Goal: Information Seeking & Learning: Compare options

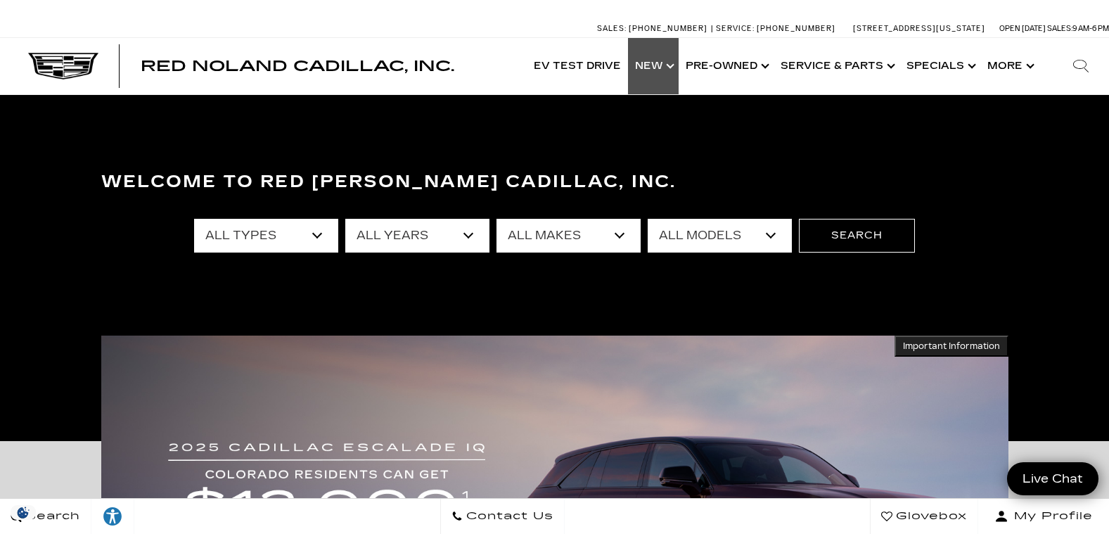
click at [655, 67] on link "Show New" at bounding box center [653, 66] width 51 height 56
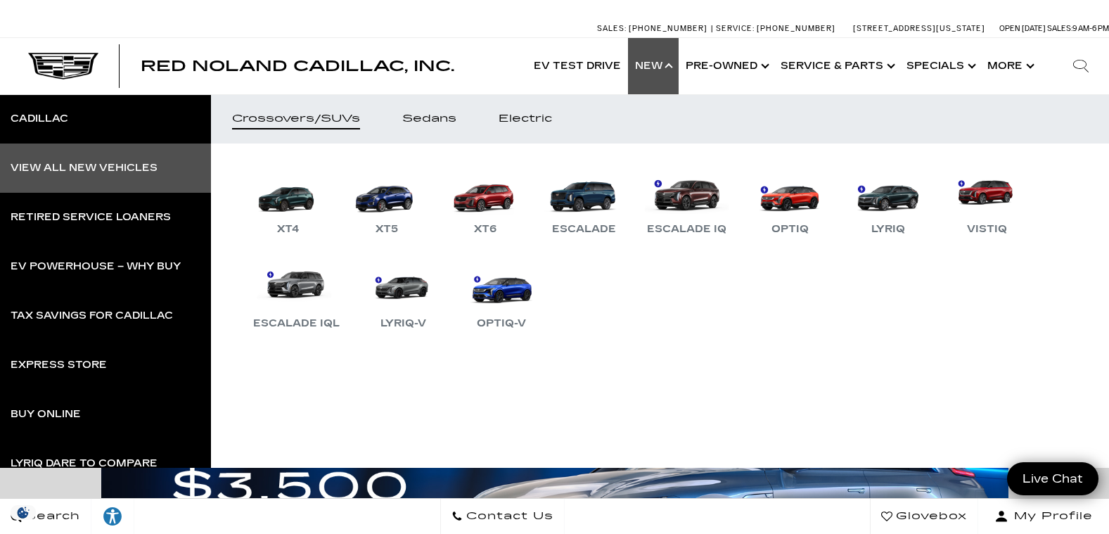
click at [89, 164] on div "View All New Vehicles" at bounding box center [84, 168] width 147 height 10
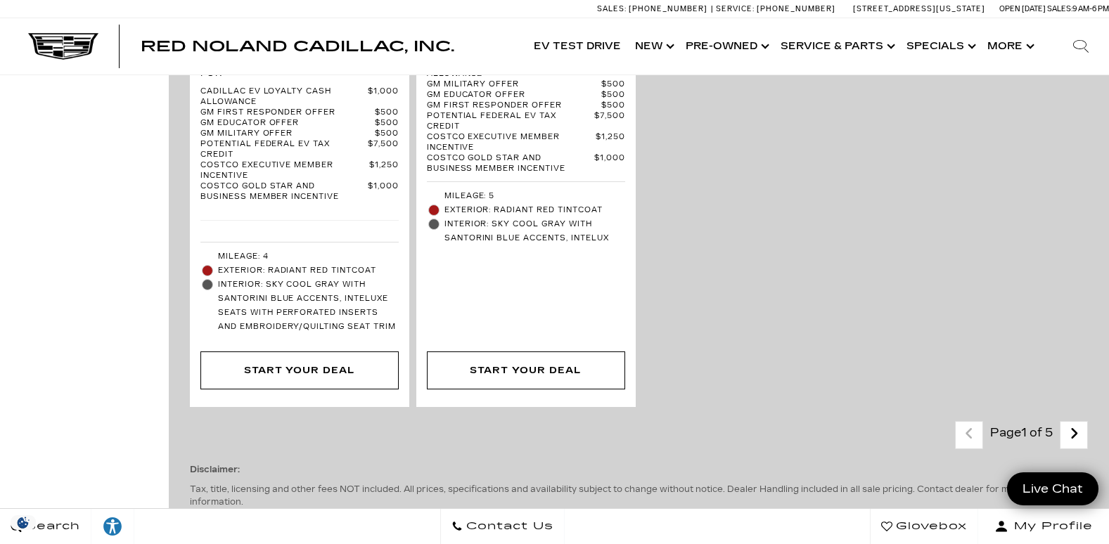
scroll to position [4080, 0]
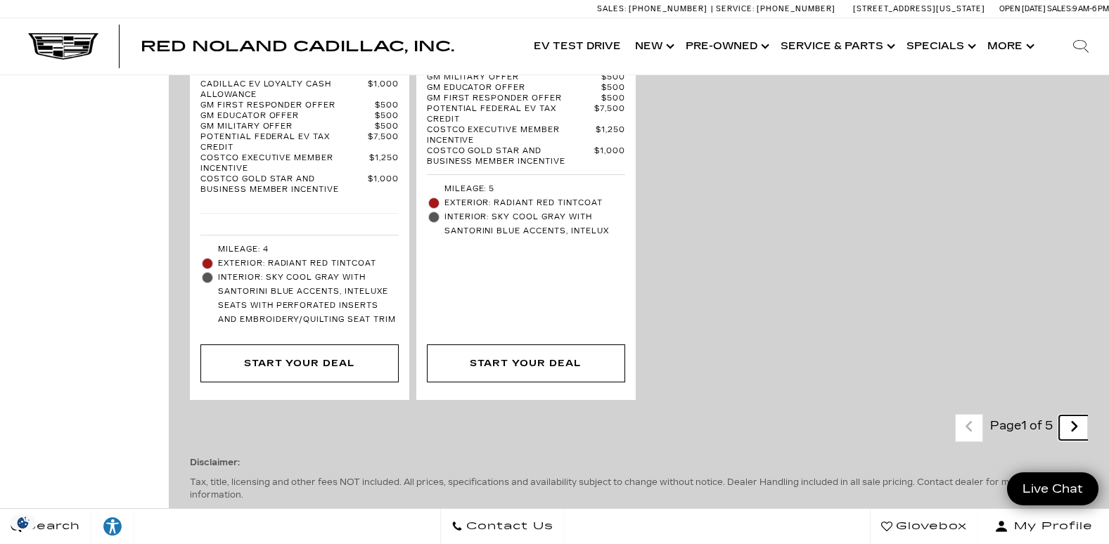
click at [1079, 416] on icon "next page" at bounding box center [1074, 427] width 9 height 23
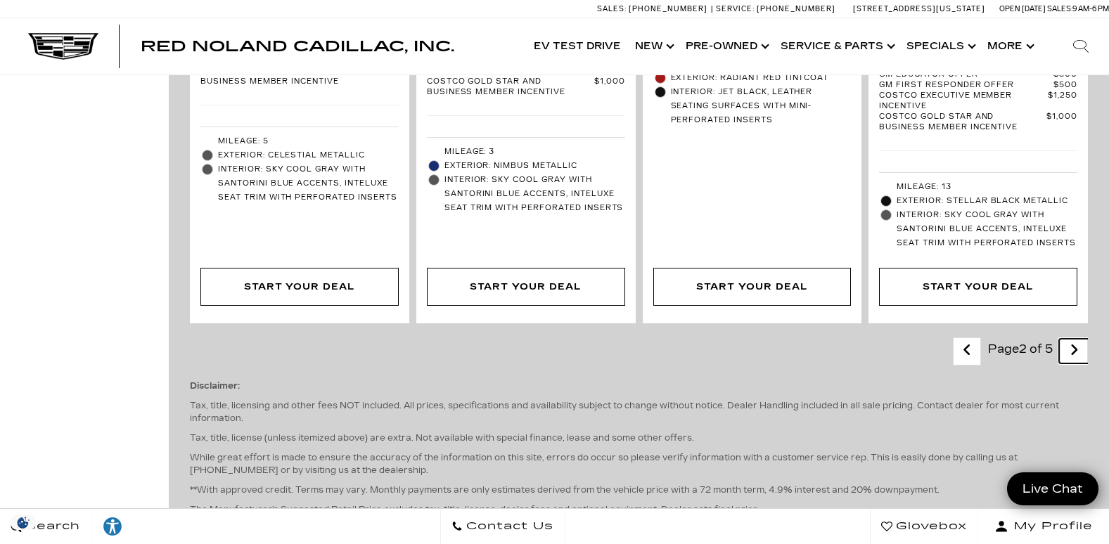
scroll to position [3658, 0]
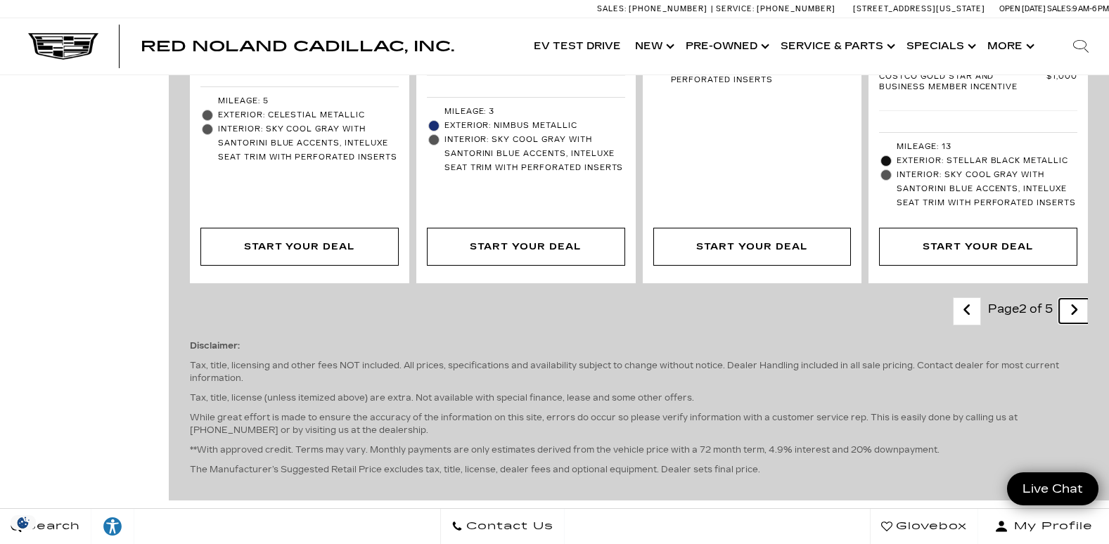
click at [1079, 299] on icon "next page" at bounding box center [1074, 310] width 9 height 23
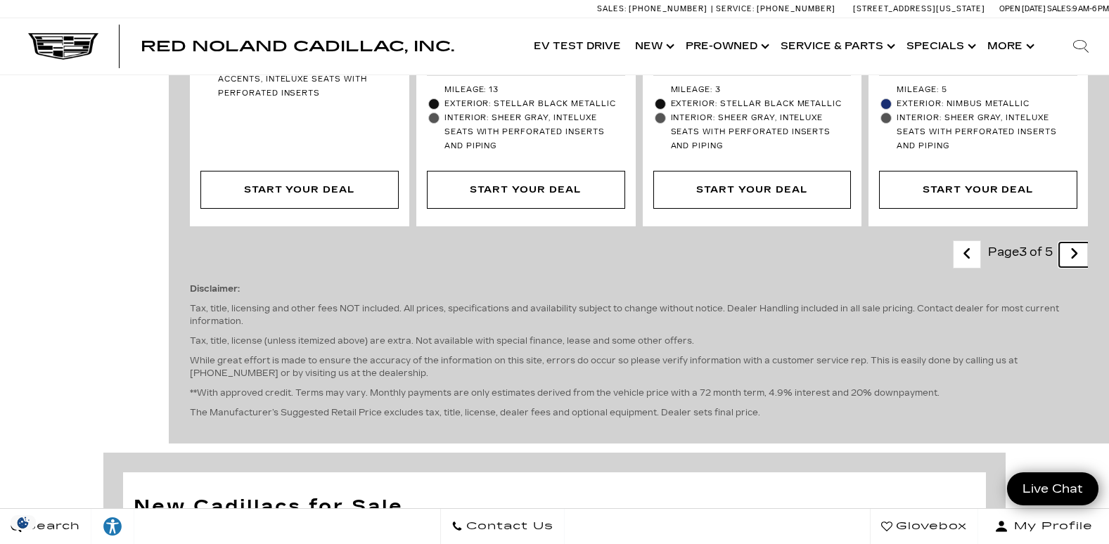
scroll to position [3658, 0]
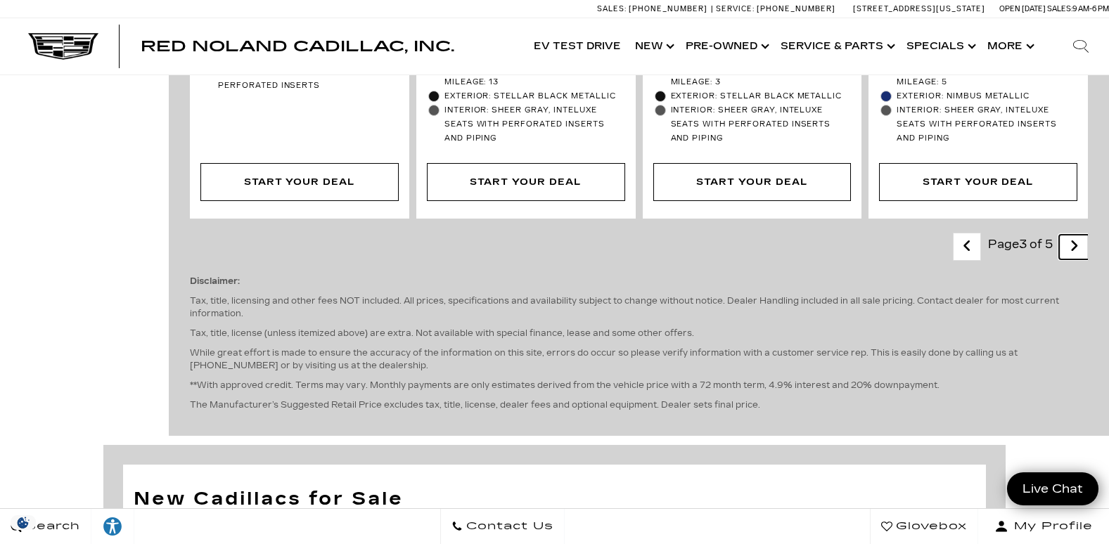
click at [1079, 235] on icon "next page" at bounding box center [1074, 246] width 9 height 23
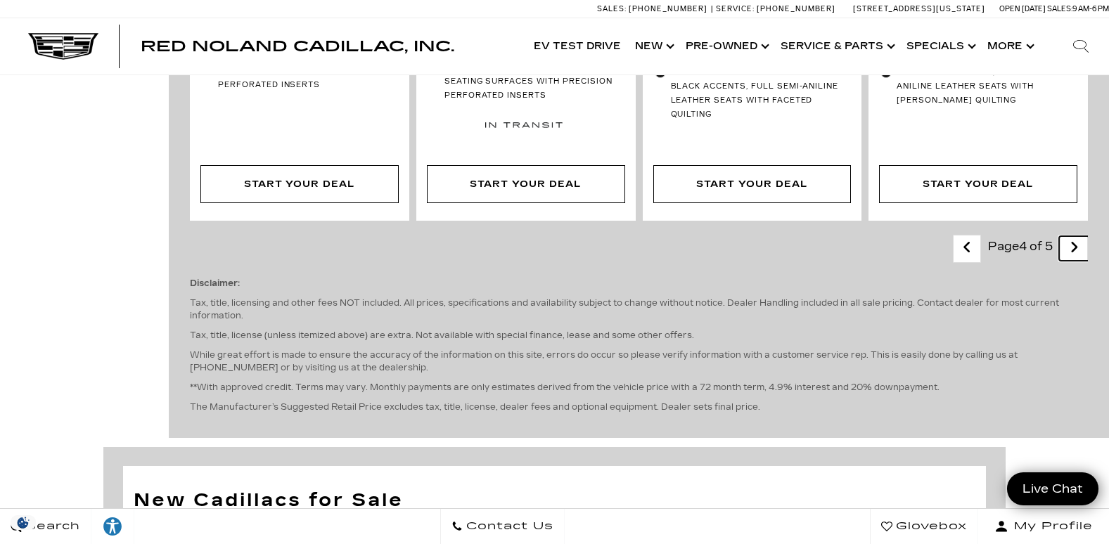
scroll to position [3025, 0]
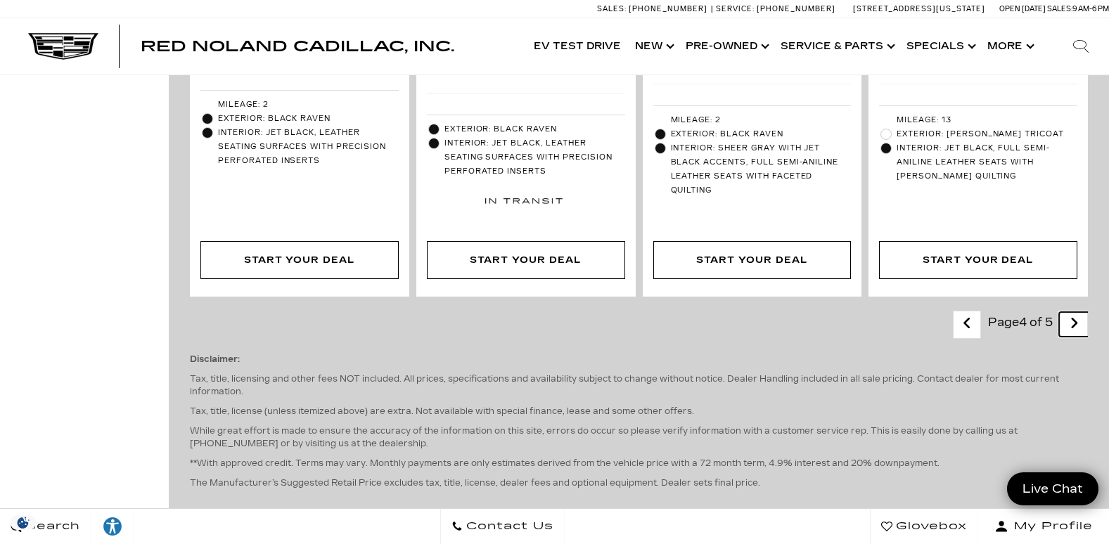
click at [1079, 312] on icon "next page" at bounding box center [1074, 323] width 9 height 23
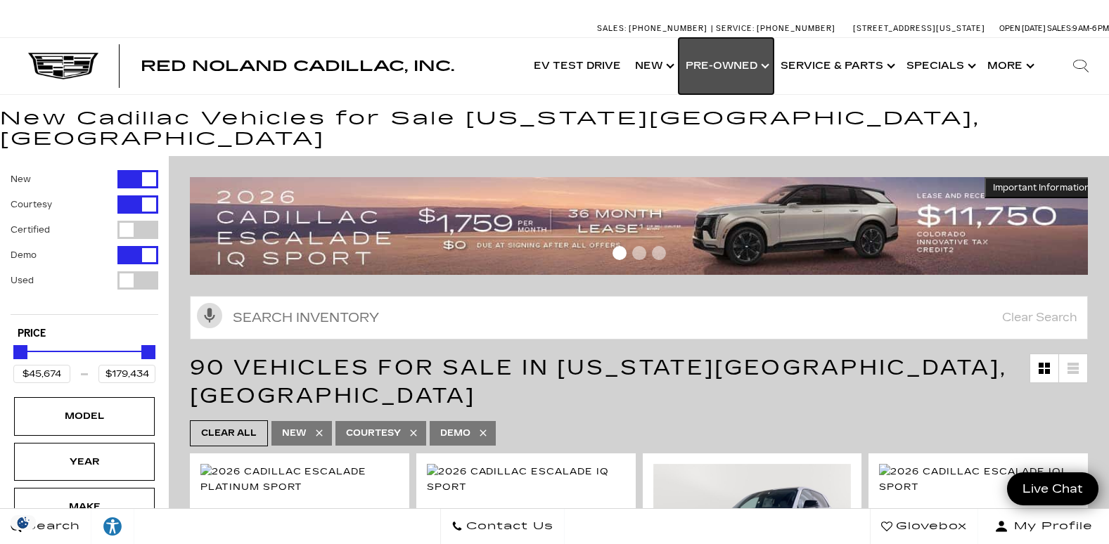
click at [725, 67] on link "Show Pre-Owned" at bounding box center [726, 66] width 95 height 56
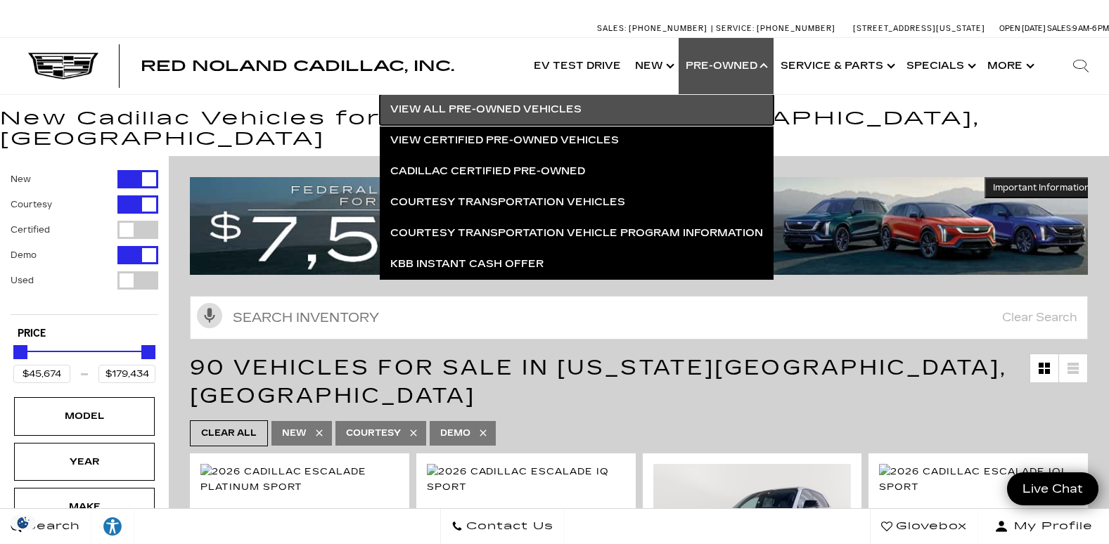
click at [469, 108] on link "View All Pre-Owned Vehicles" at bounding box center [577, 109] width 394 height 31
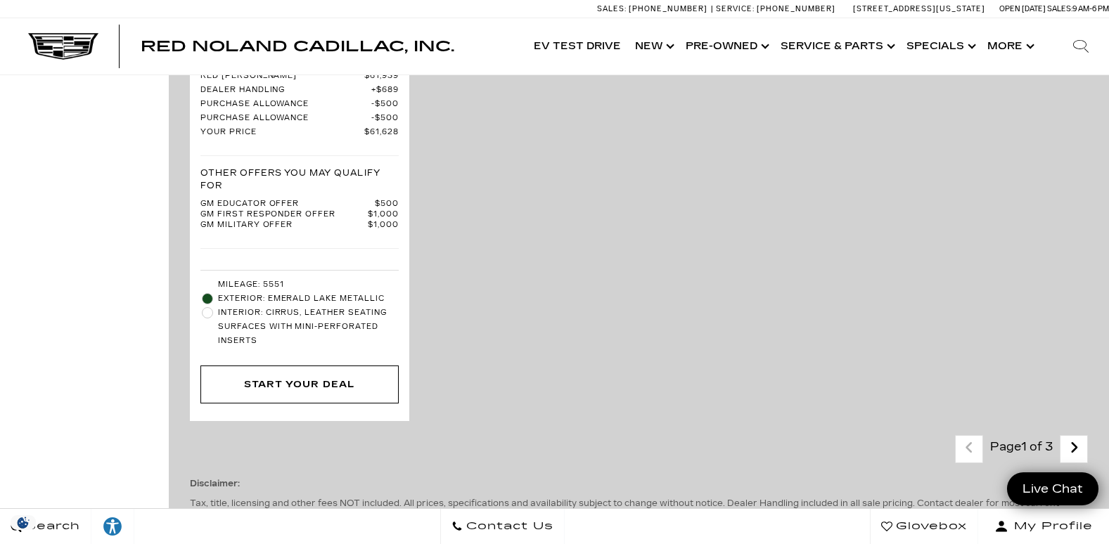
scroll to position [3869, 0]
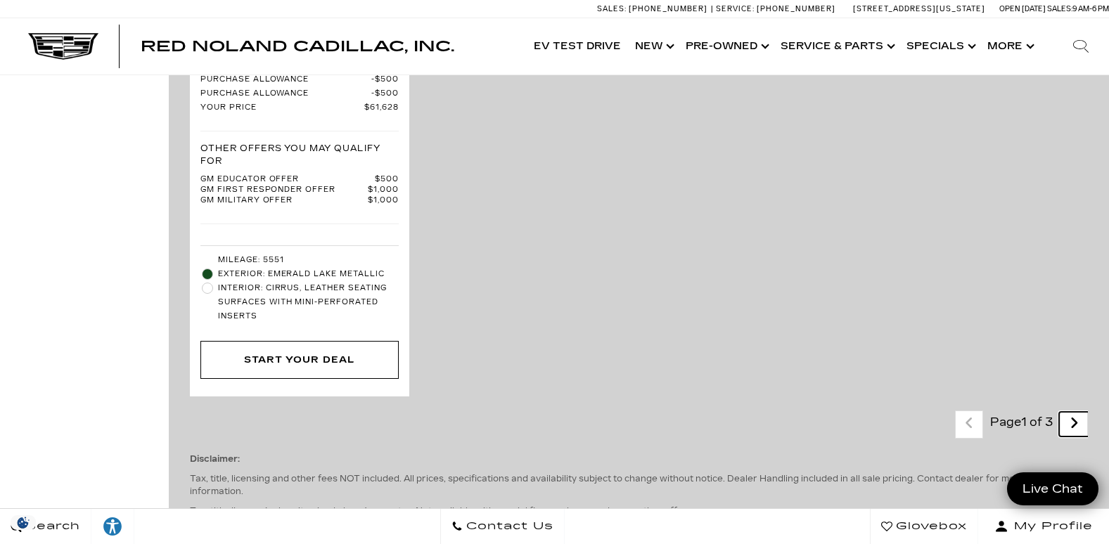
click at [1079, 412] on icon "next page" at bounding box center [1074, 423] width 9 height 23
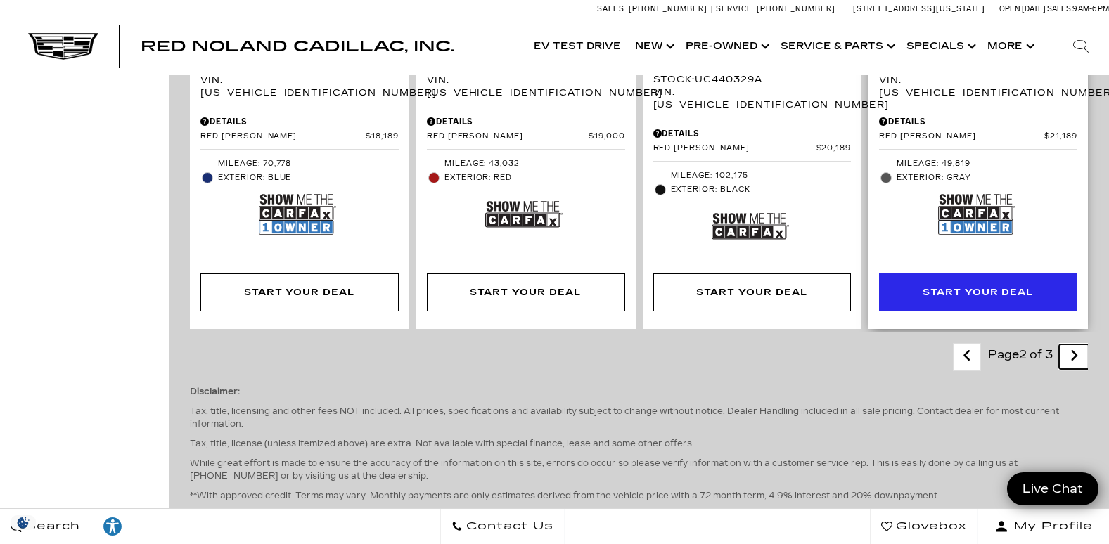
scroll to position [3165, 0]
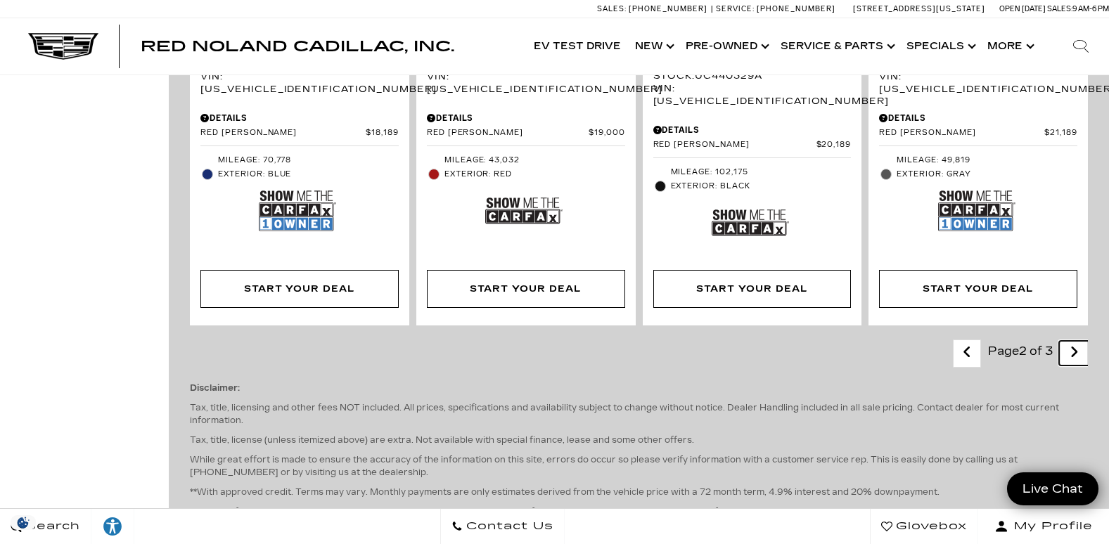
click at [1079, 341] on icon "next page" at bounding box center [1074, 352] width 9 height 23
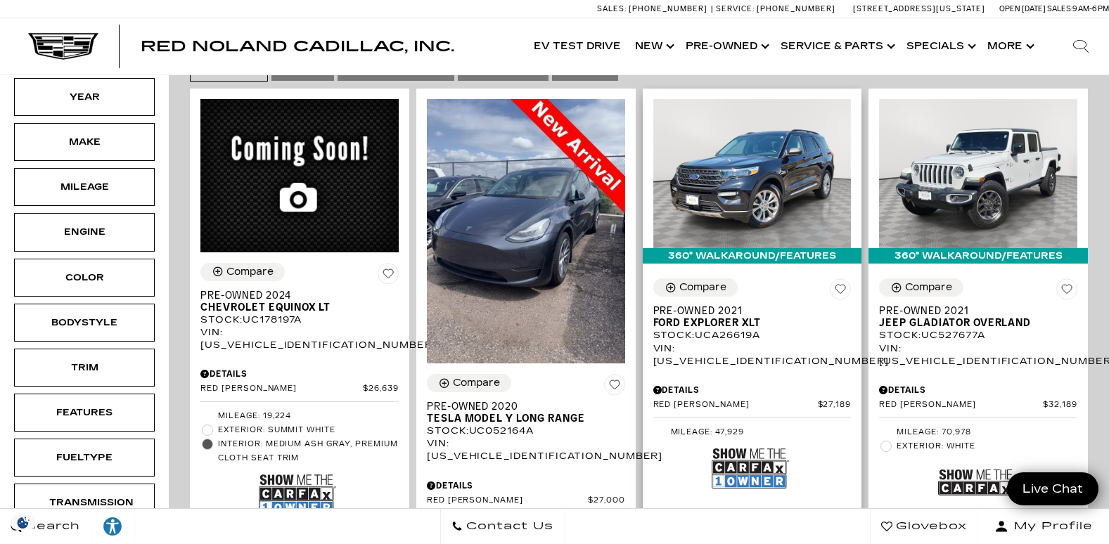
scroll to position [281, 0]
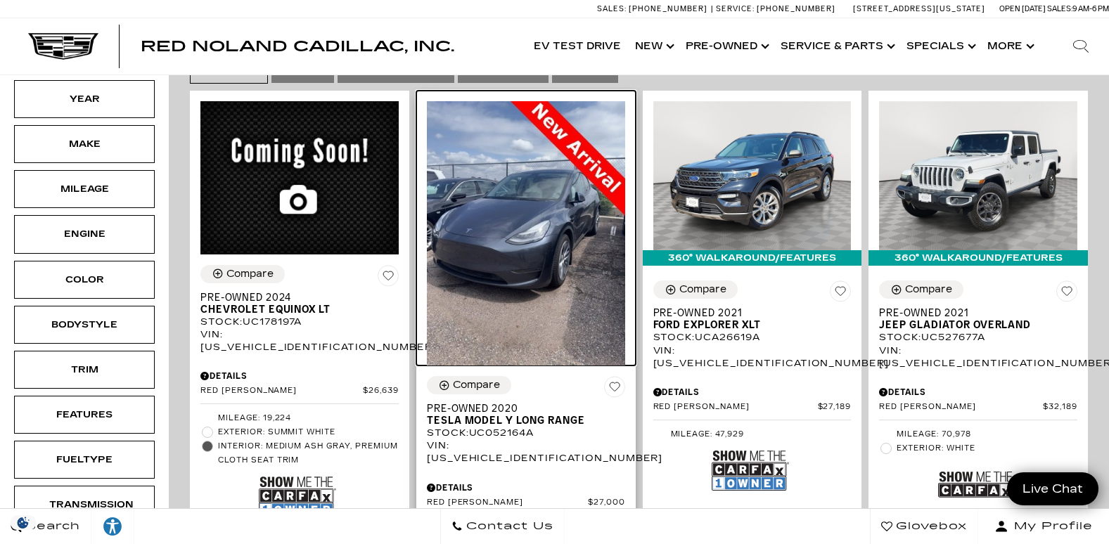
click at [555, 197] on img at bounding box center [526, 233] width 198 height 264
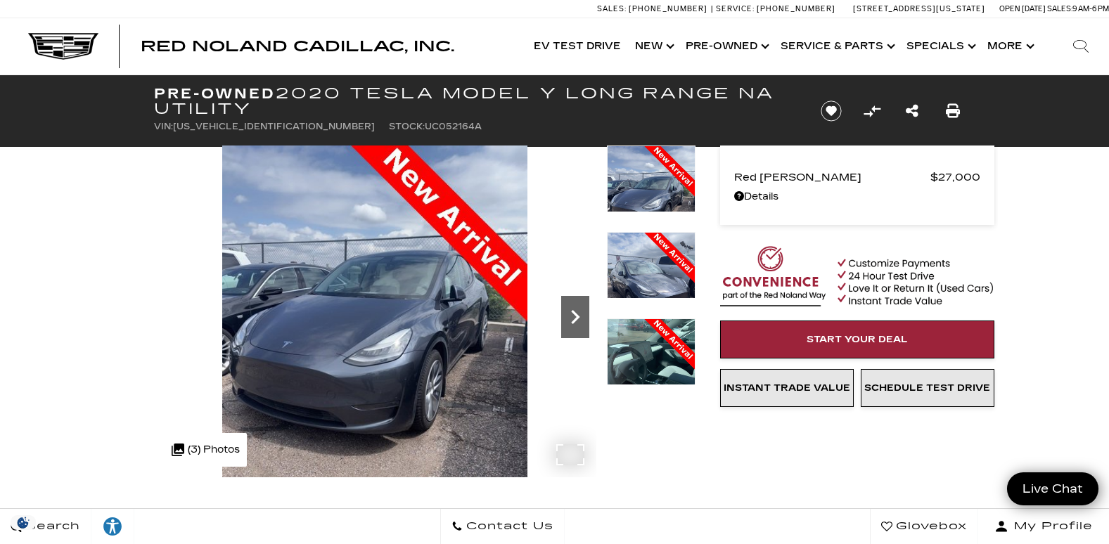
click at [578, 312] on icon "Next" at bounding box center [575, 317] width 28 height 28
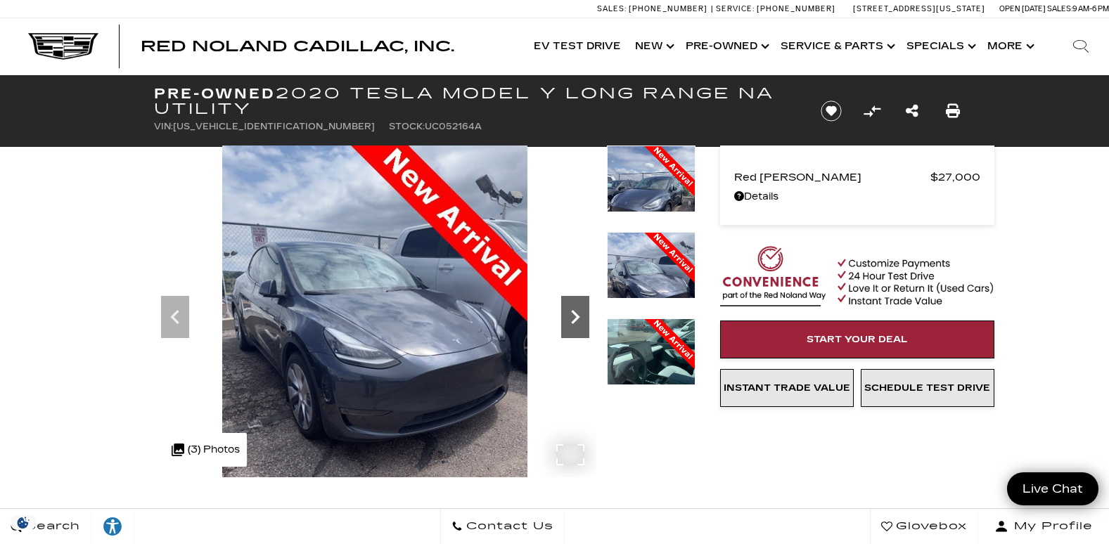
click at [578, 312] on icon "Next" at bounding box center [575, 317] width 28 height 28
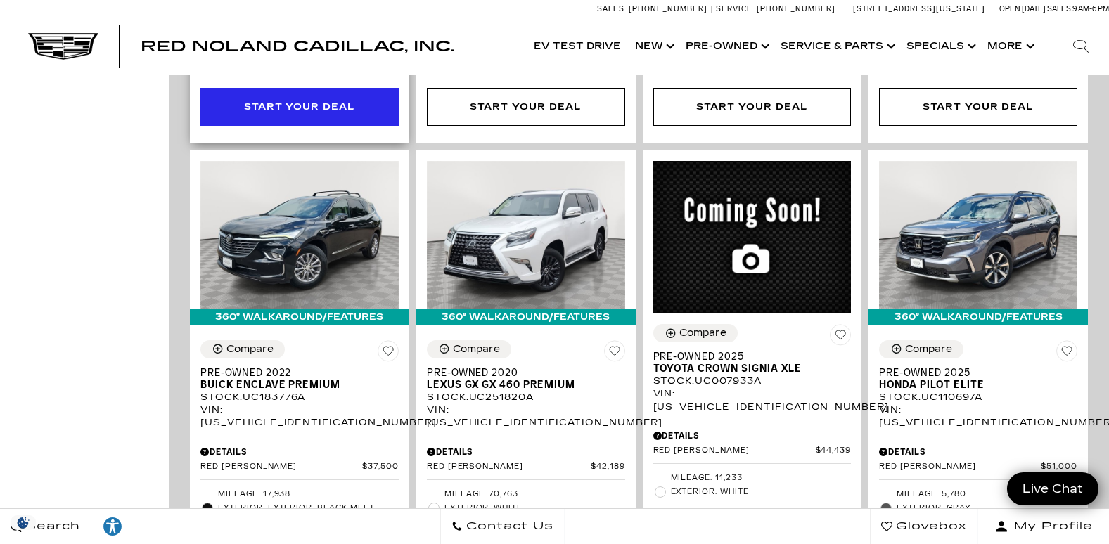
scroll to position [1336, 0]
